Goal: Task Accomplishment & Management: Manage account settings

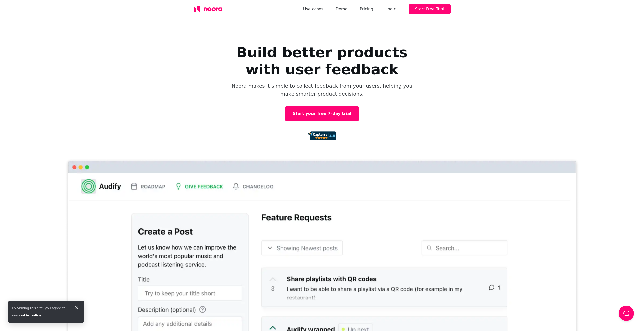
click at [390, 9] on div "Use cases Demo Pricing Login Start Free Trial" at bounding box center [377, 9] width 148 height 10
click at [393, 9] on div "Login" at bounding box center [390, 9] width 11 height 7
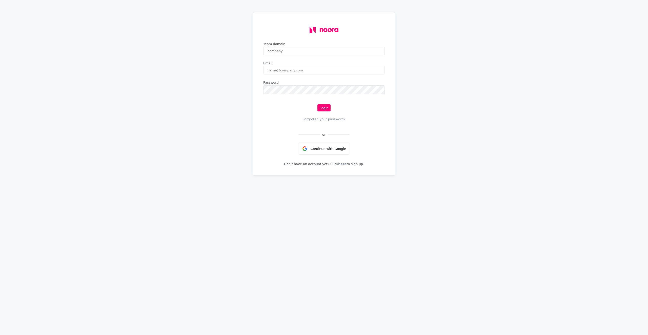
click at [275, 53] on input "text" at bounding box center [323, 51] width 121 height 8
type input "hroffice"
click at [315, 74] on input "email" at bounding box center [323, 70] width 121 height 8
click at [299, 74] on input "email" at bounding box center [323, 70] width 121 height 8
click at [298, 74] on input "email" at bounding box center [323, 70] width 121 height 8
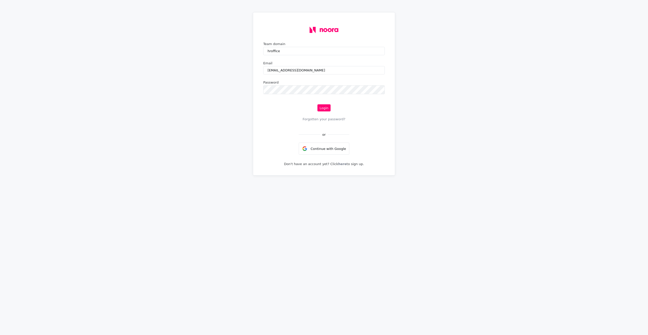
type input "ipogrebitsky@hroffice.nl"
click at [322, 109] on button "Login" at bounding box center [323, 107] width 13 height 7
